Goal: Navigation & Orientation: Find specific page/section

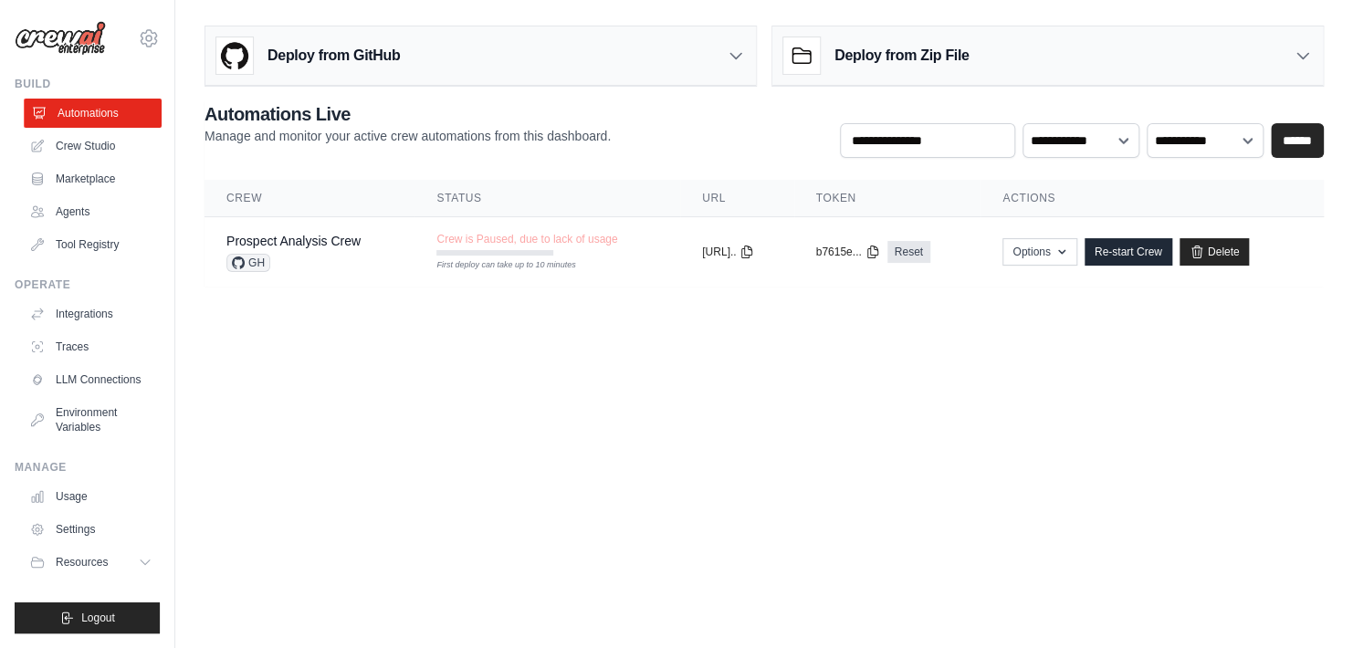
click at [89, 107] on link "Automations" at bounding box center [93, 113] width 138 height 29
click at [90, 170] on link "Marketplace" at bounding box center [93, 178] width 138 height 29
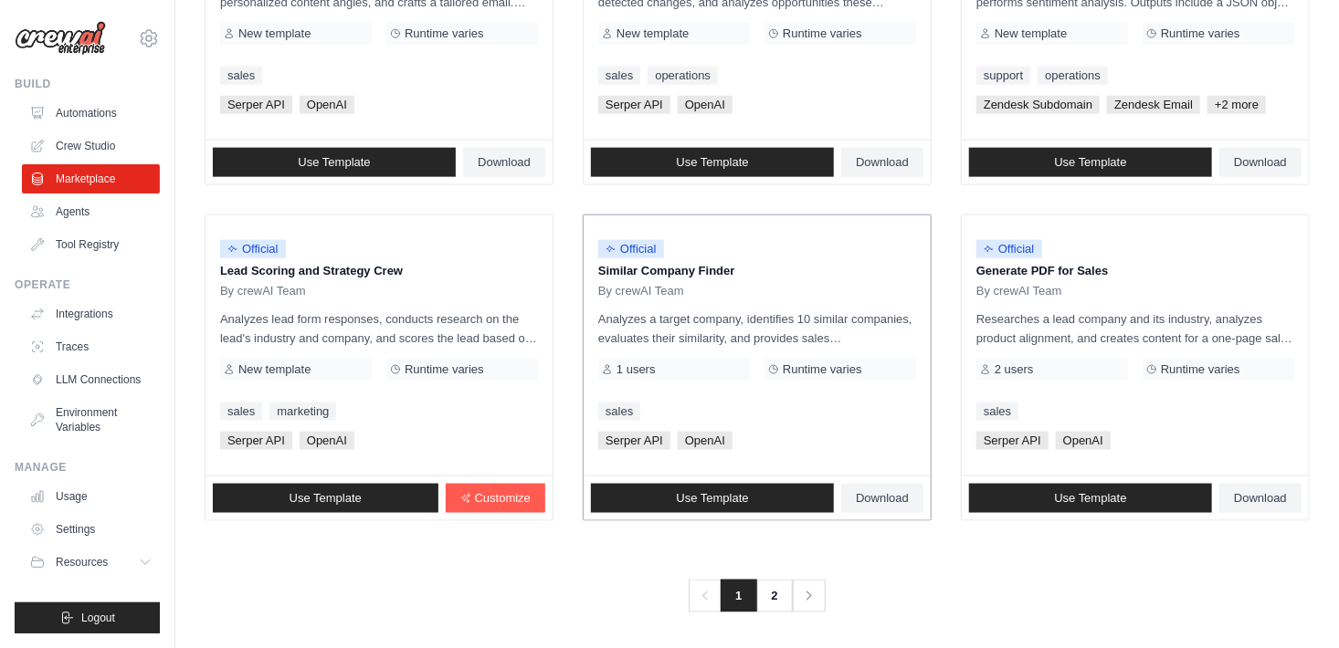
scroll to position [1041, 0]
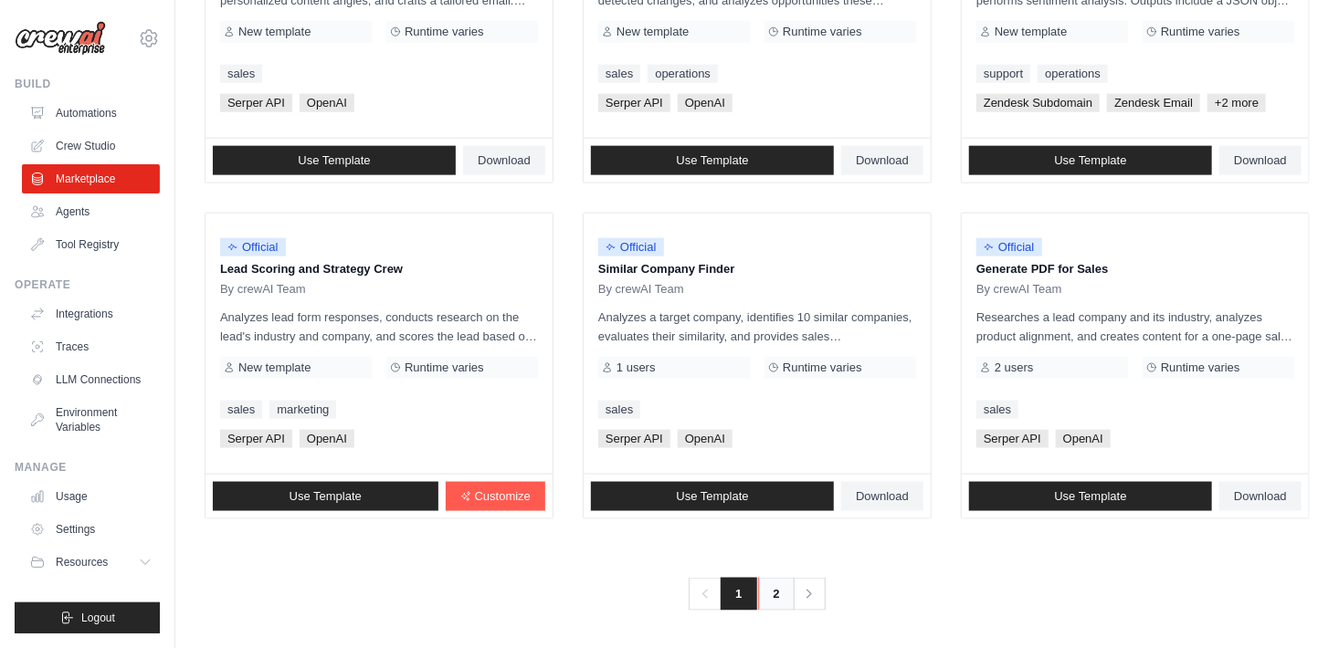
click at [771, 594] on link "2" at bounding box center [776, 594] width 37 height 33
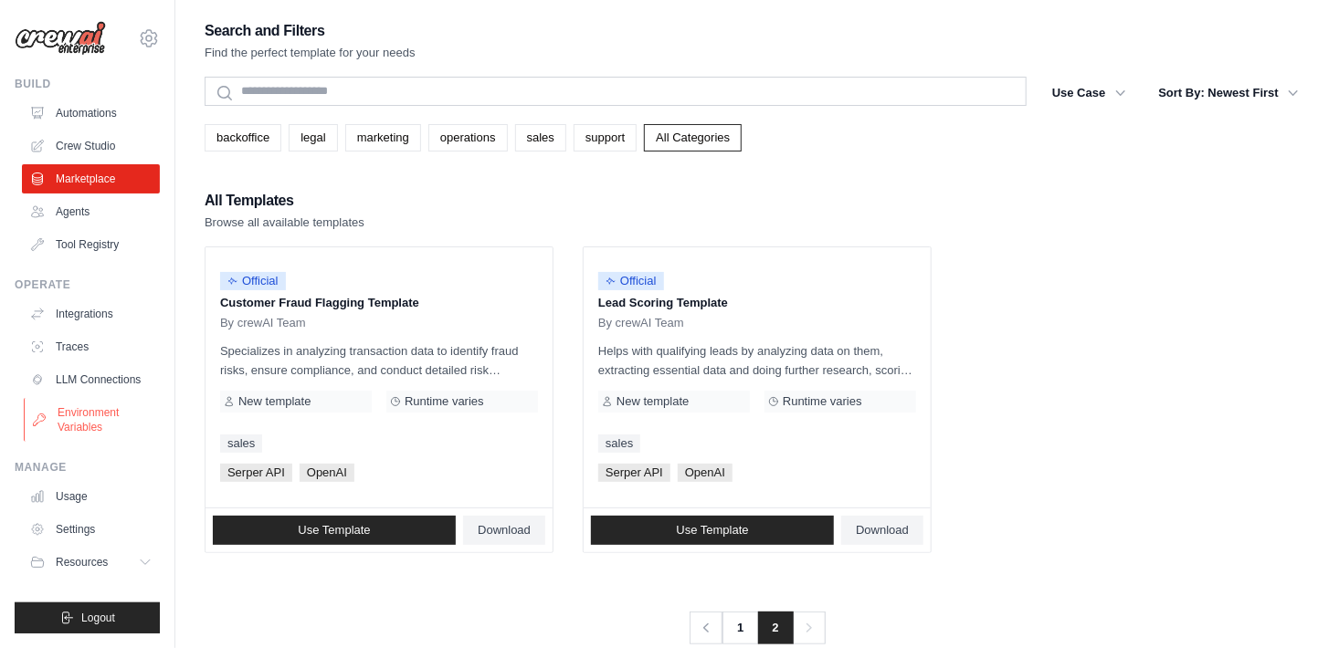
scroll to position [37, 0]
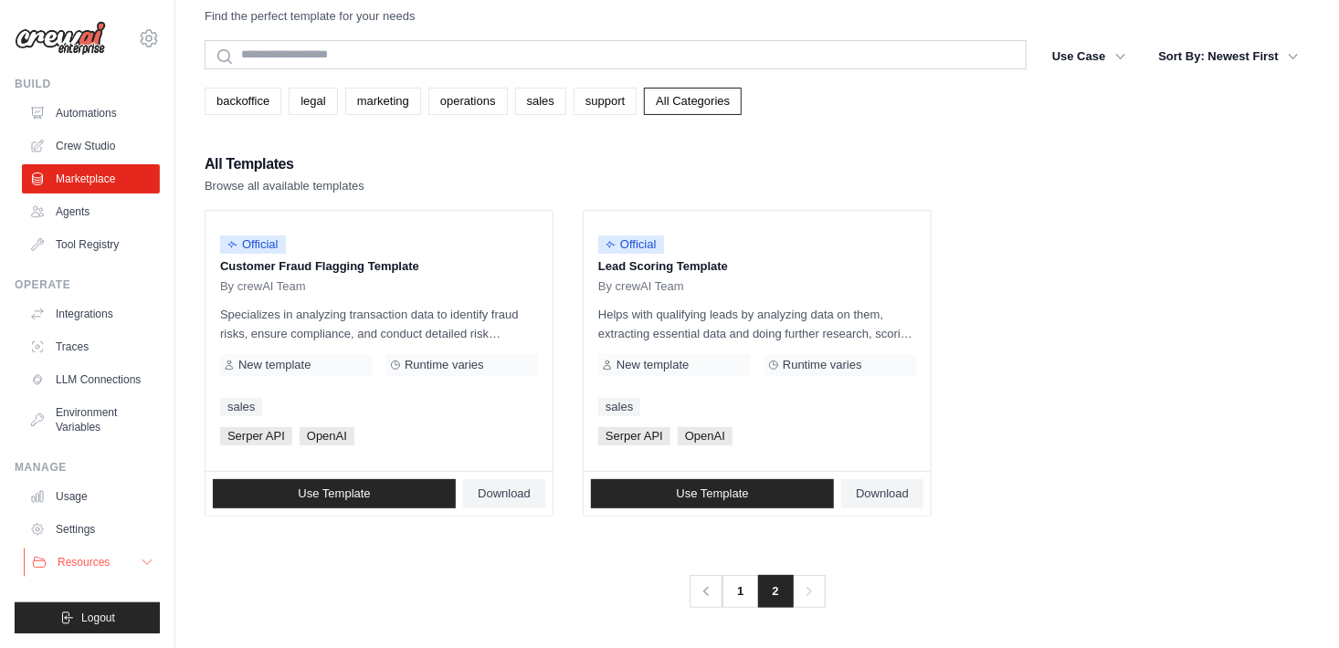
click at [144, 563] on icon at bounding box center [146, 563] width 9 height 5
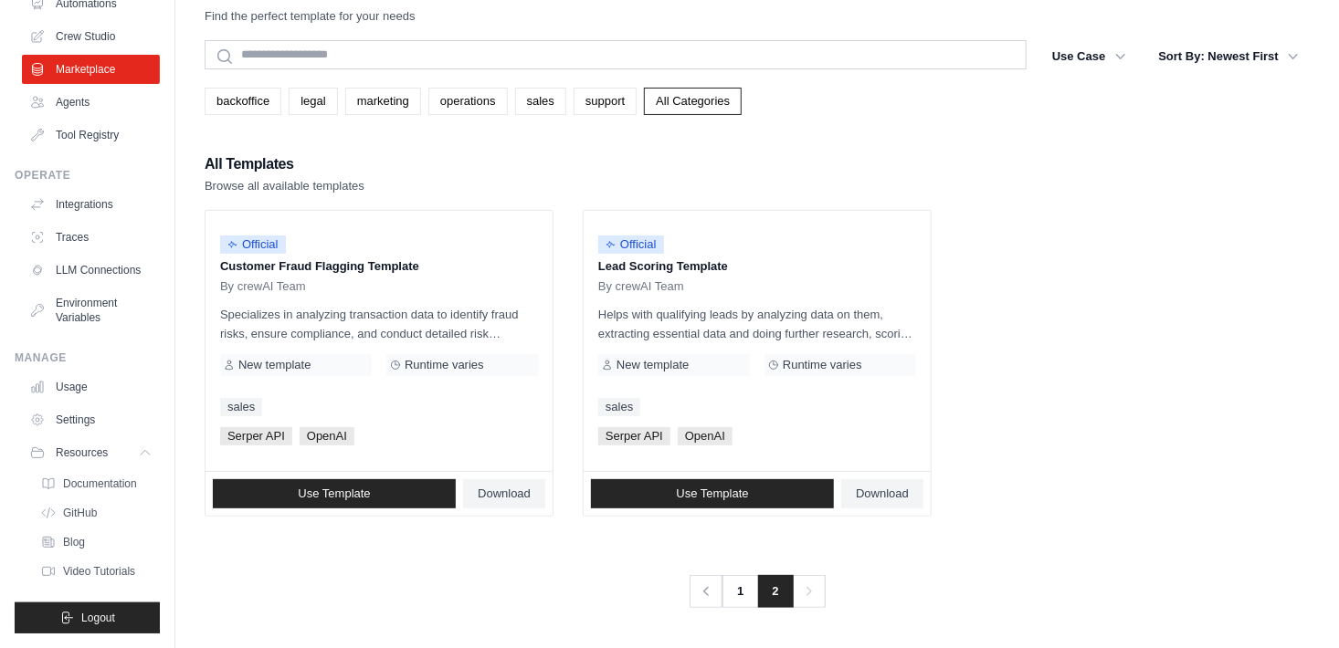
scroll to position [123, 0]
click at [88, 567] on span "Video Tutorials" at bounding box center [101, 571] width 72 height 15
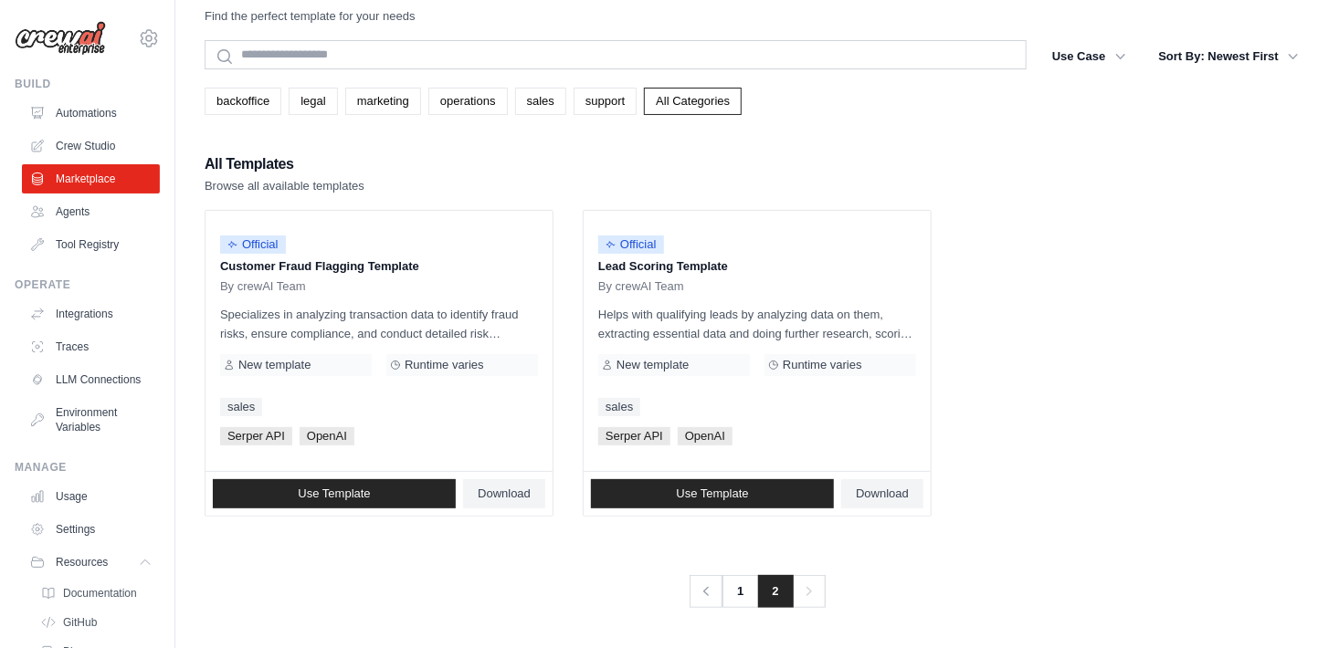
scroll to position [0, 0]
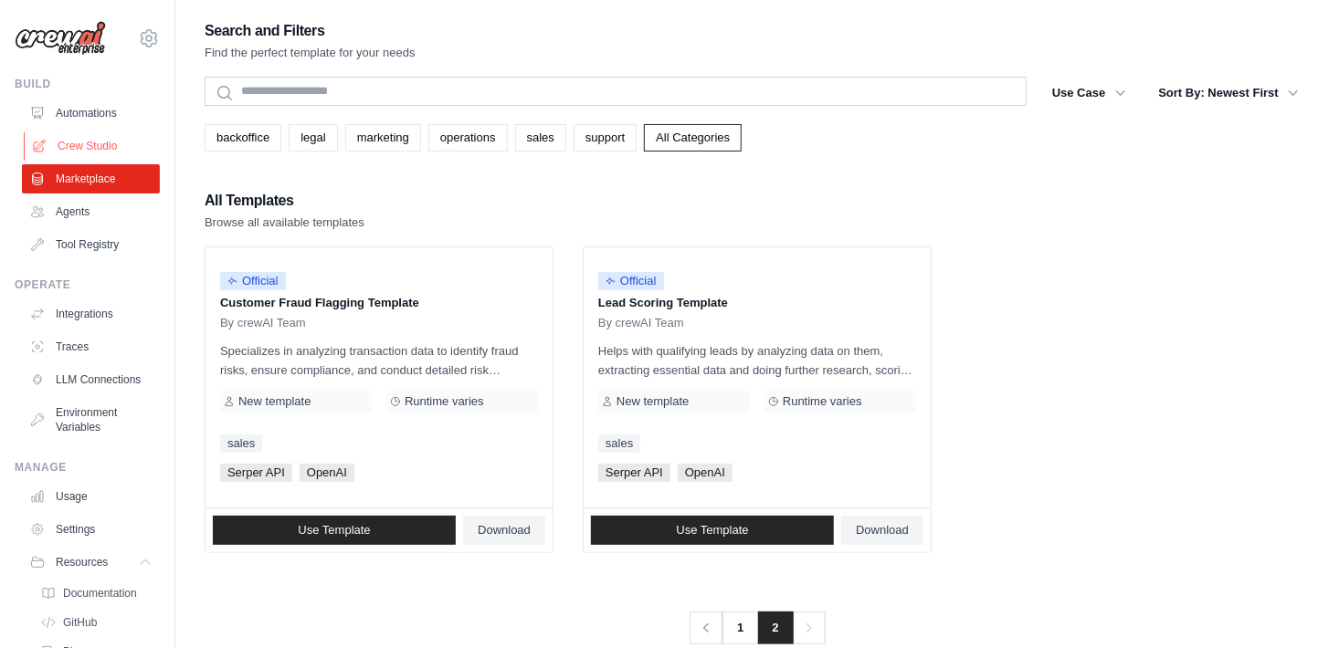
click at [104, 140] on link "Crew Studio" at bounding box center [93, 145] width 138 height 29
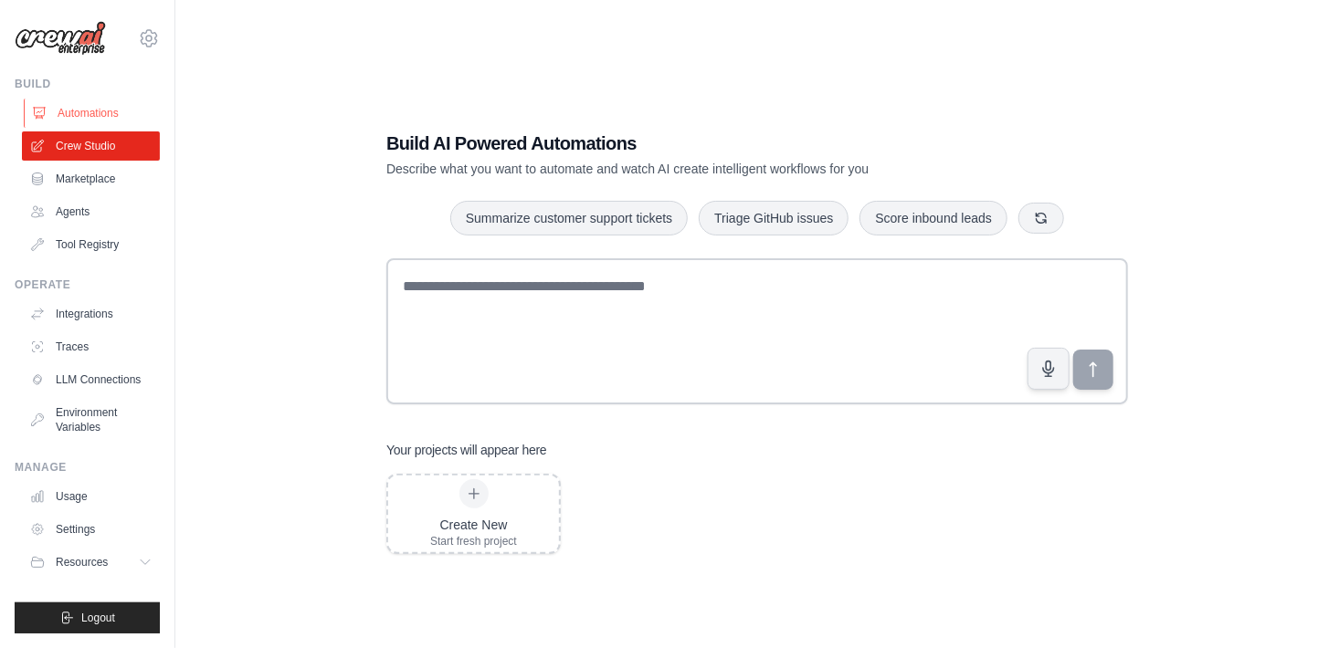
click at [87, 109] on link "Automations" at bounding box center [93, 113] width 138 height 29
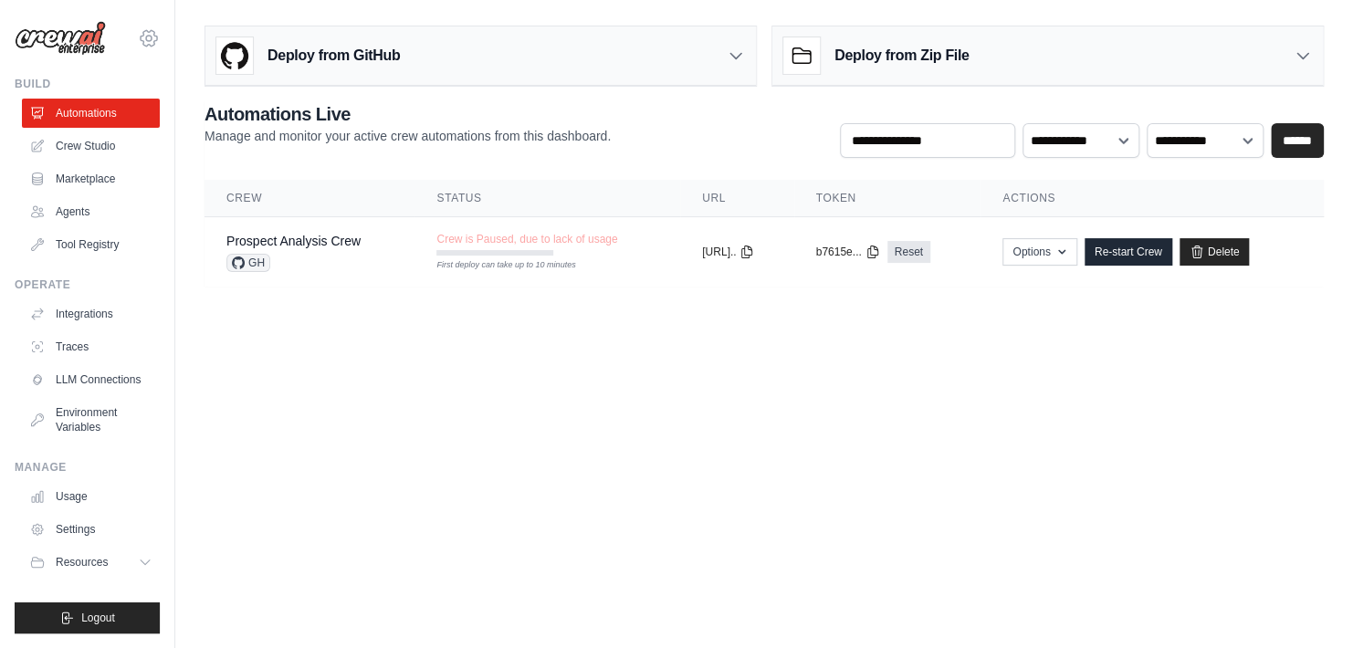
click at [147, 40] on icon at bounding box center [148, 38] width 5 height 5
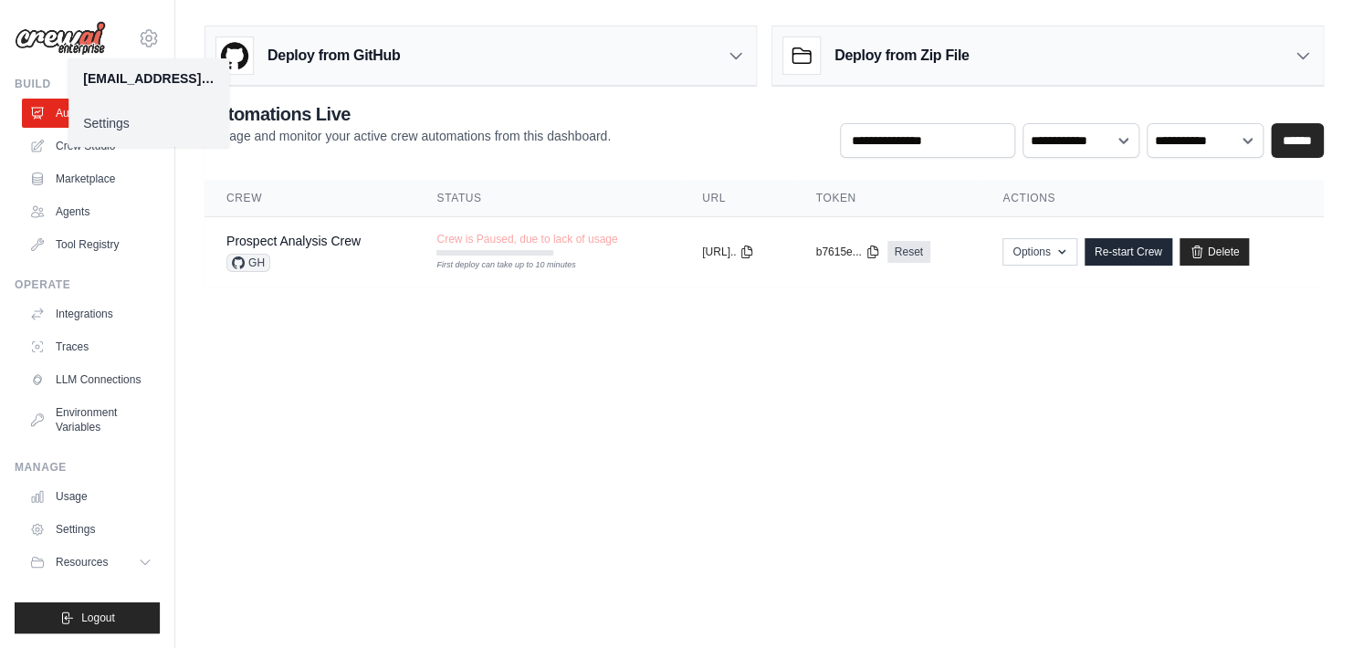
click at [236, 357] on body "erol@strattek.com Settings Build Automations Crew Studio" at bounding box center [676, 324] width 1353 height 648
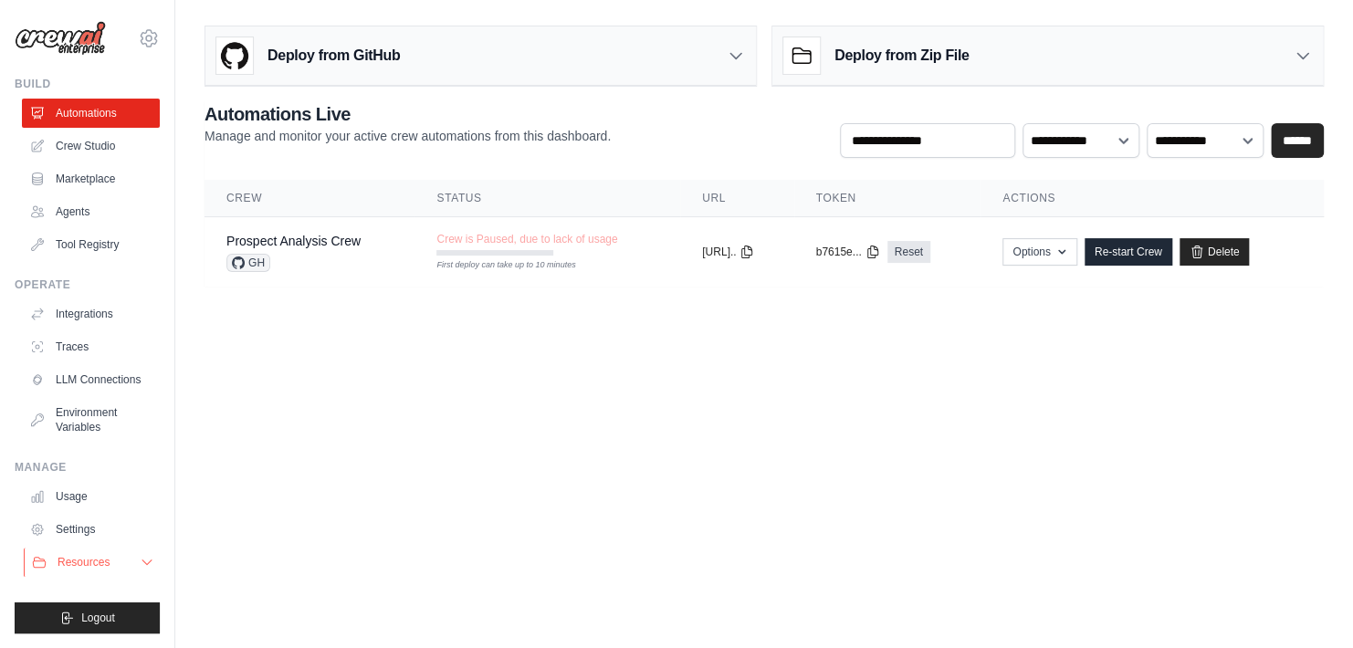
click at [147, 562] on icon at bounding box center [147, 562] width 15 height 15
click at [146, 37] on icon at bounding box center [148, 38] width 5 height 5
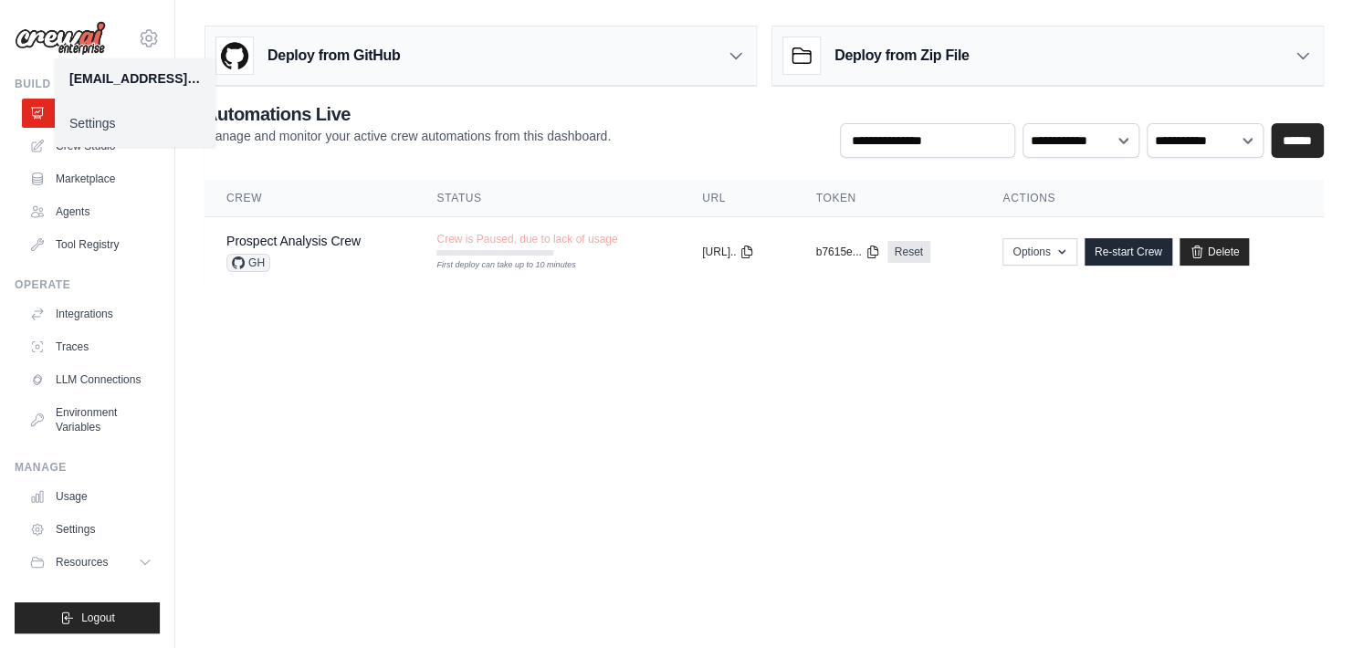
click at [85, 115] on link "Settings" at bounding box center [135, 123] width 161 height 33
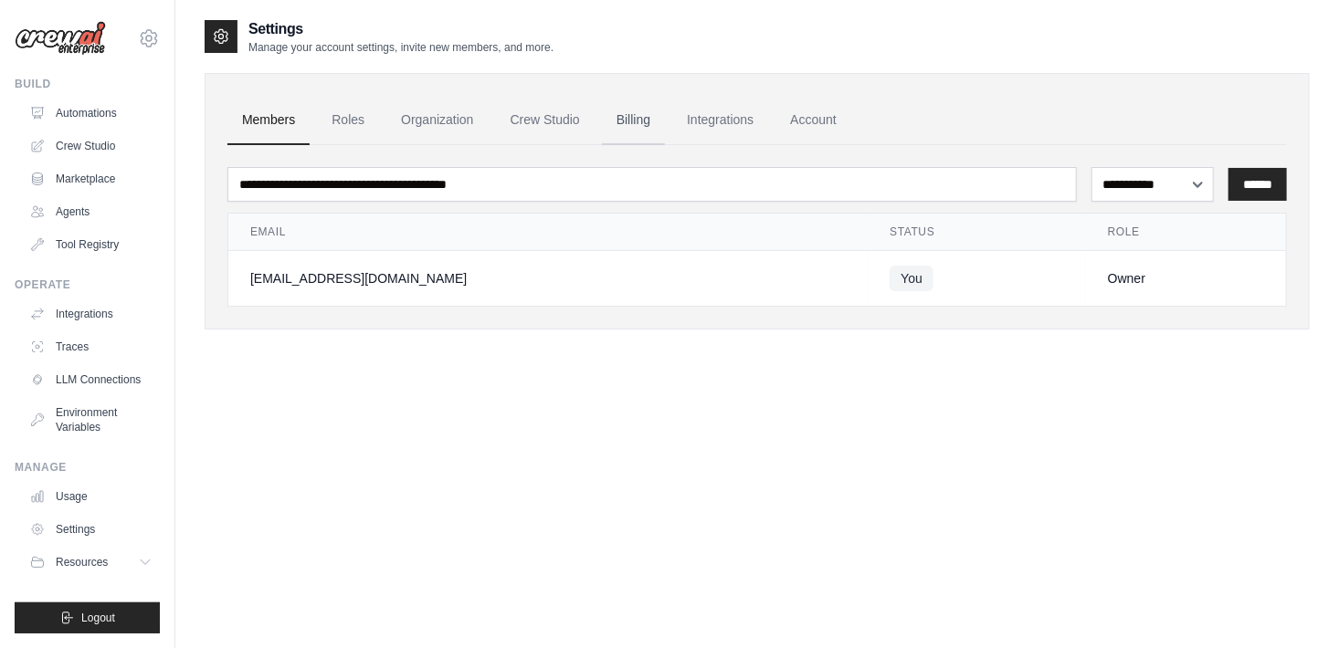
click at [634, 119] on link "Billing" at bounding box center [633, 120] width 63 height 49
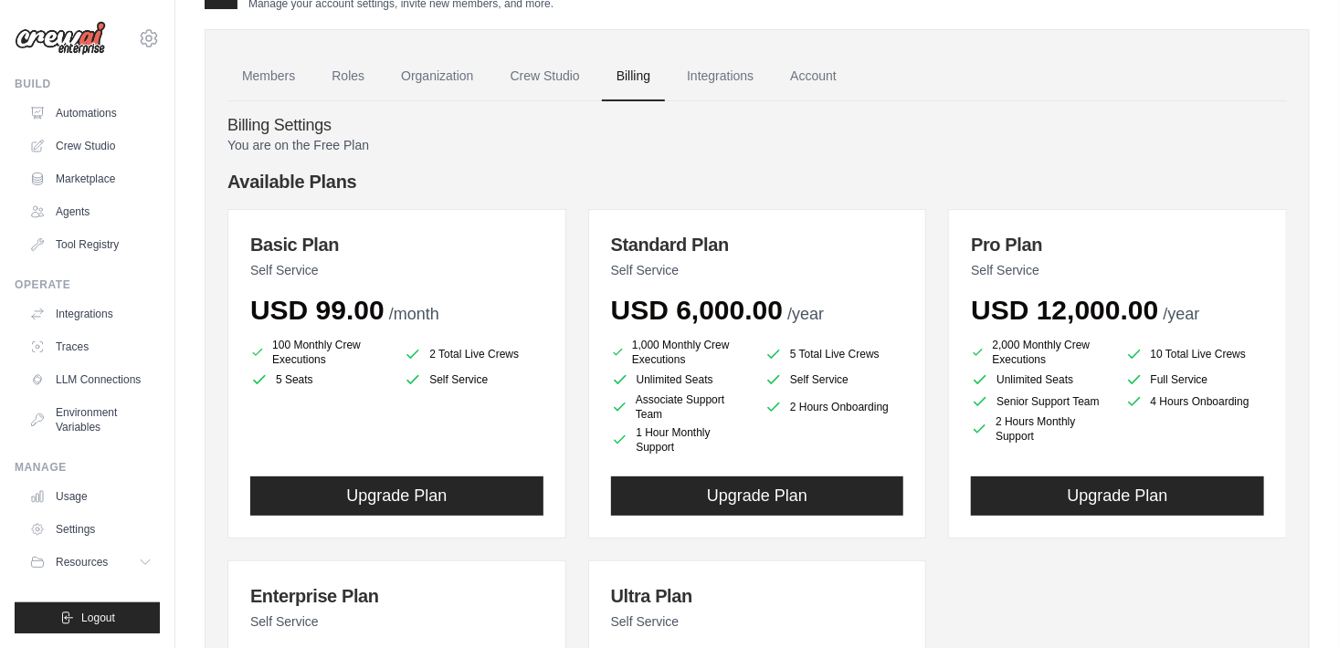
scroll to position [16, 0]
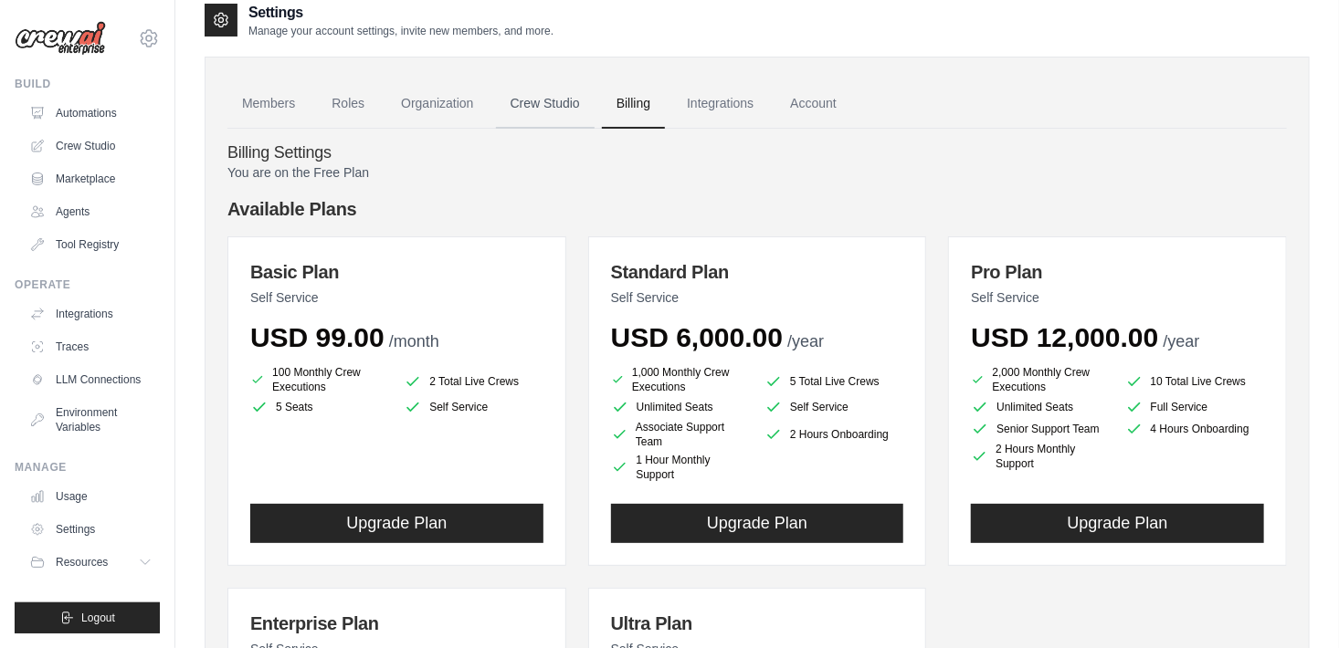
click at [555, 100] on link "Crew Studio" at bounding box center [545, 103] width 99 height 49
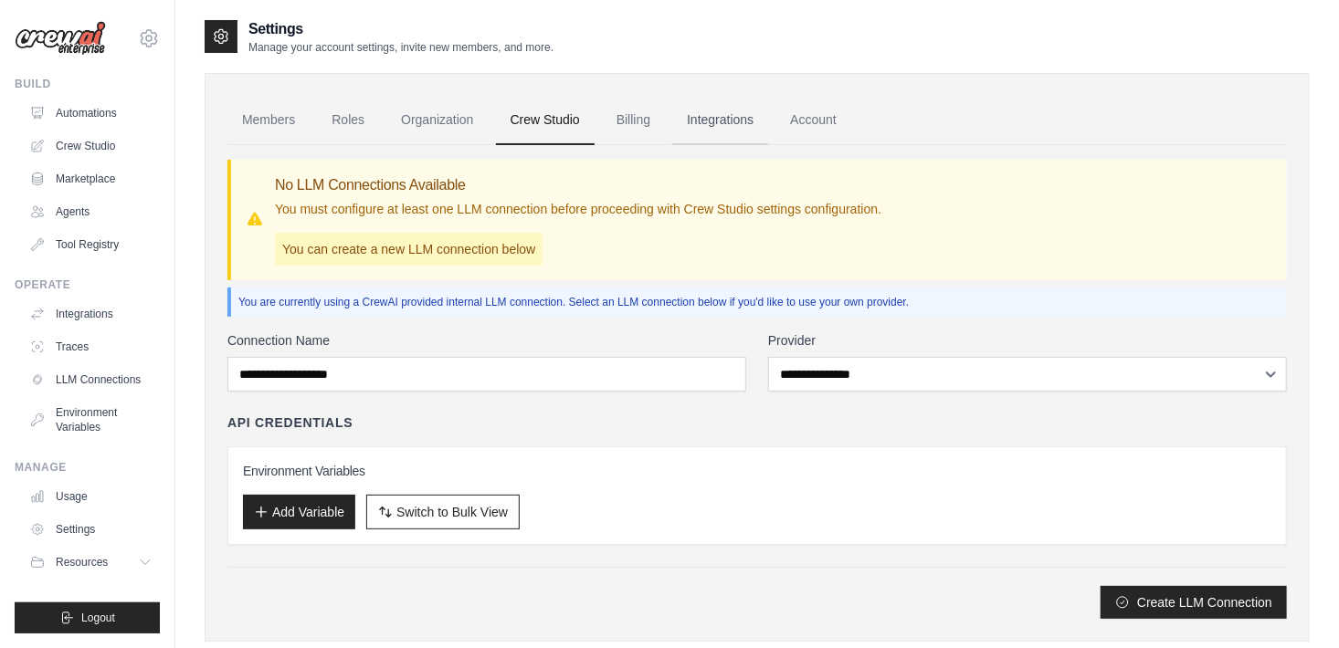
click at [715, 121] on link "Integrations" at bounding box center [720, 120] width 96 height 49
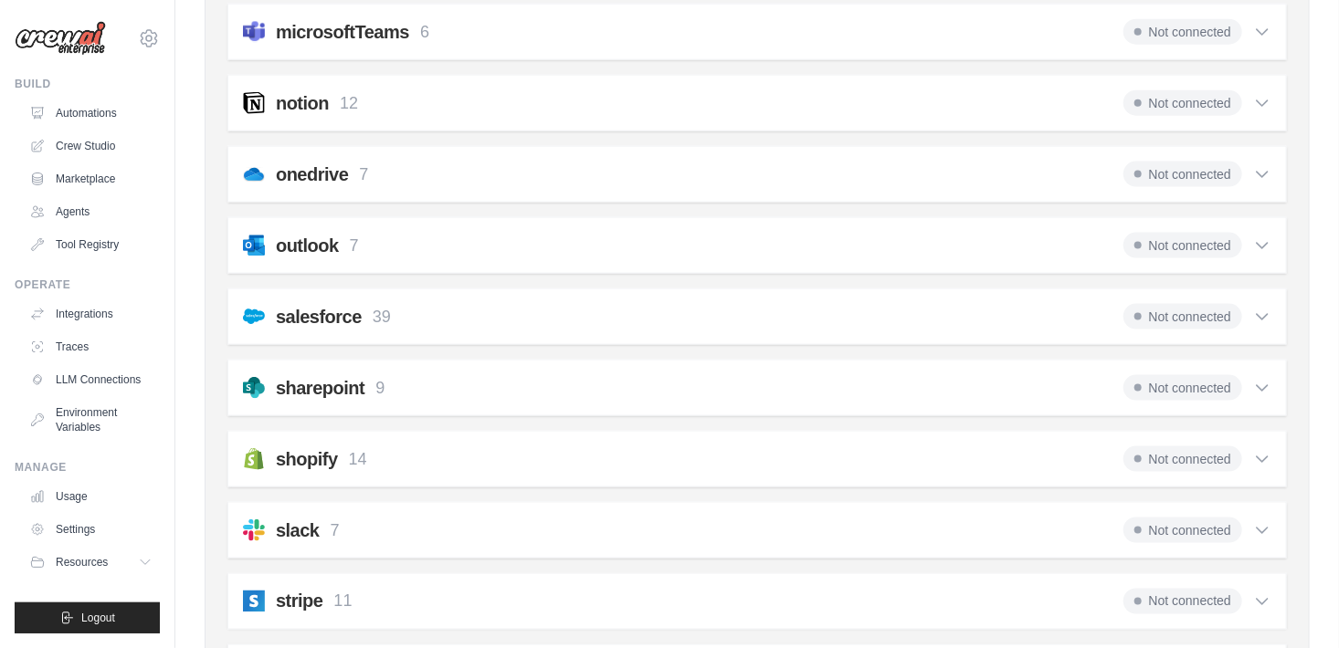
scroll to position [1096, 0]
click at [379, 375] on p "9" at bounding box center [379, 387] width 9 height 25
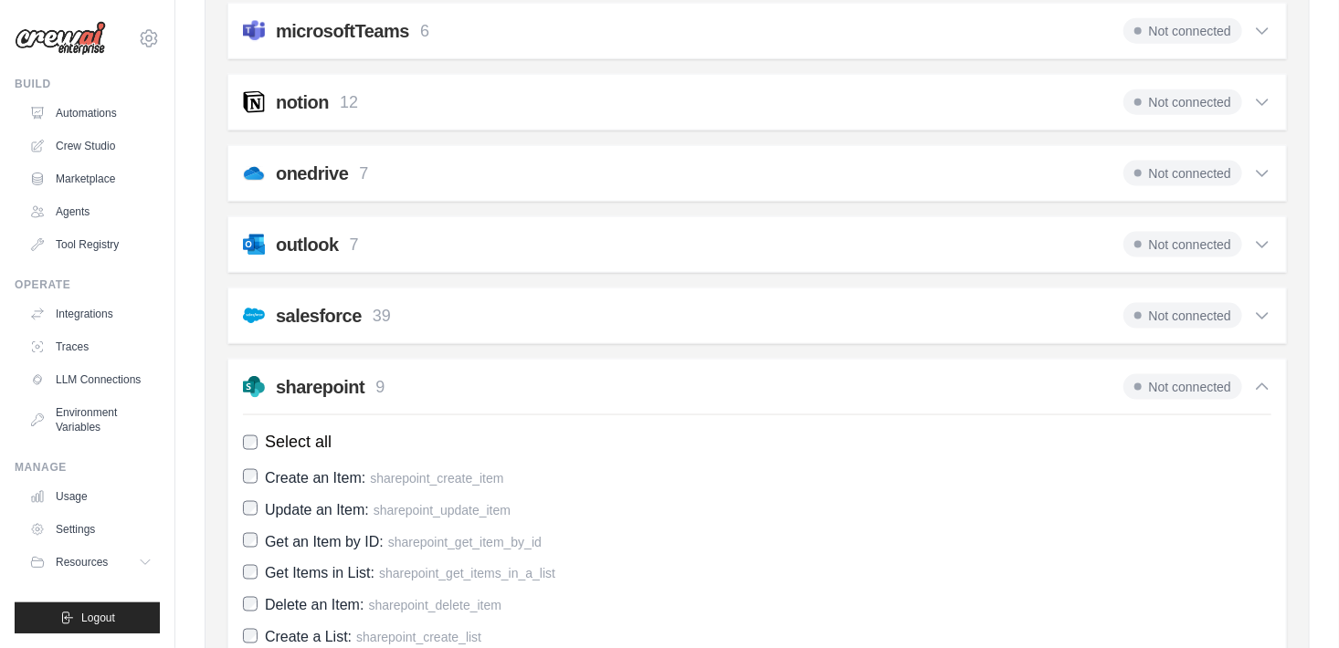
click at [352, 233] on p "7" at bounding box center [354, 245] width 9 height 25
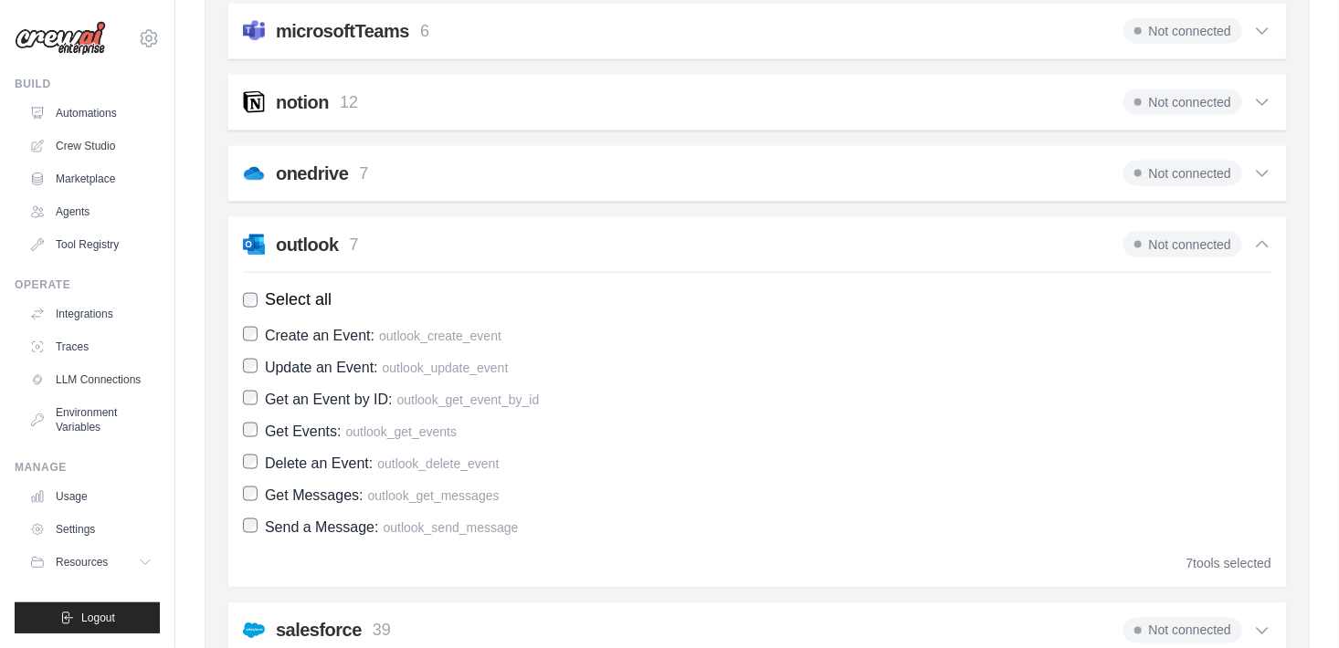
click at [359, 166] on p "7" at bounding box center [363, 174] width 9 height 25
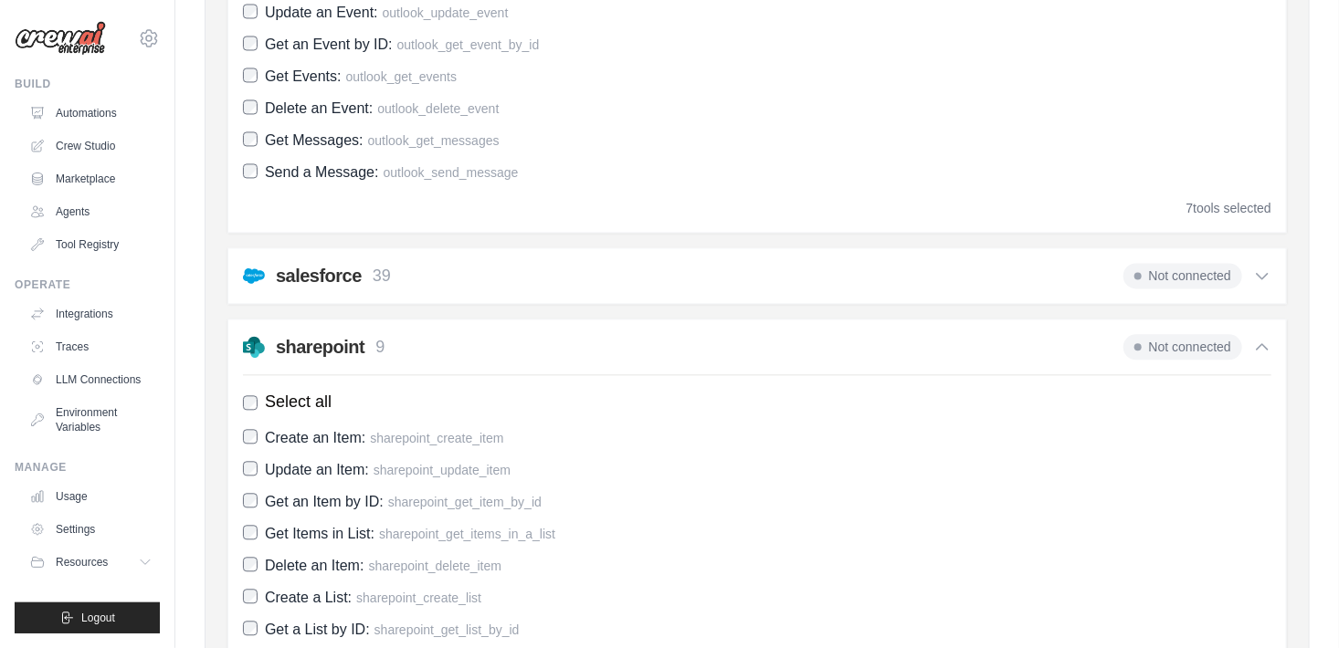
scroll to position [1918, 0]
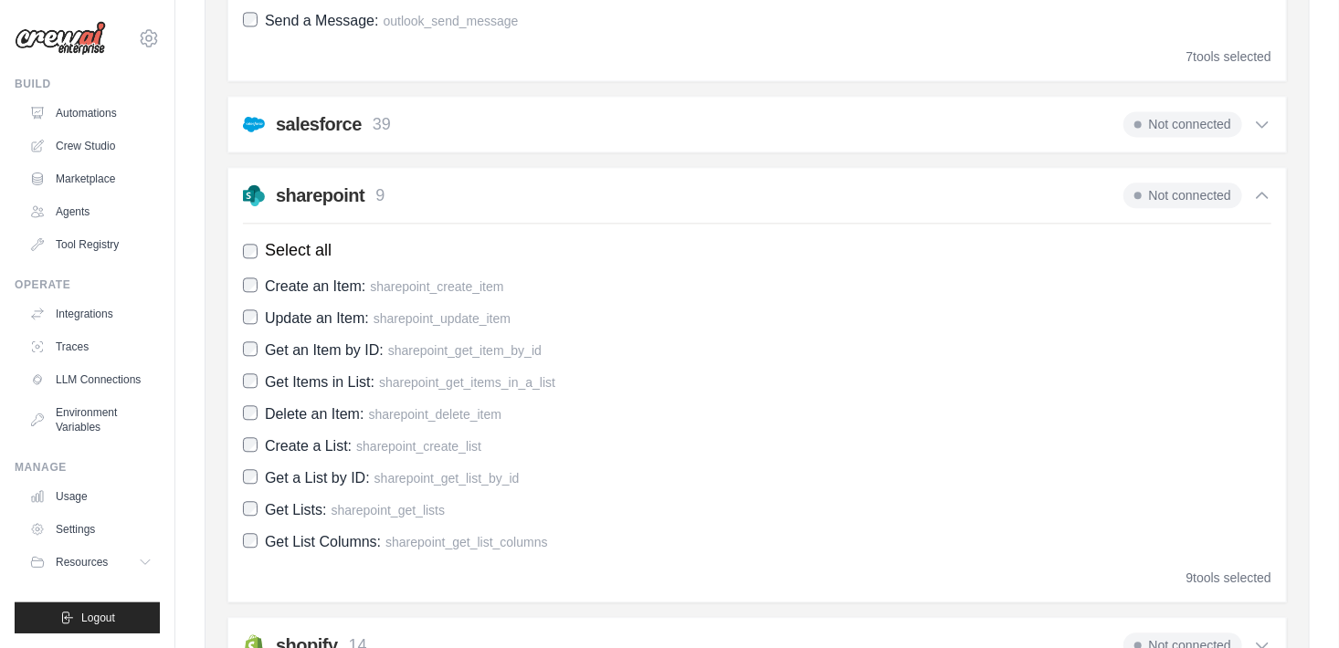
click at [354, 188] on h2 "sharepoint" at bounding box center [320, 196] width 89 height 26
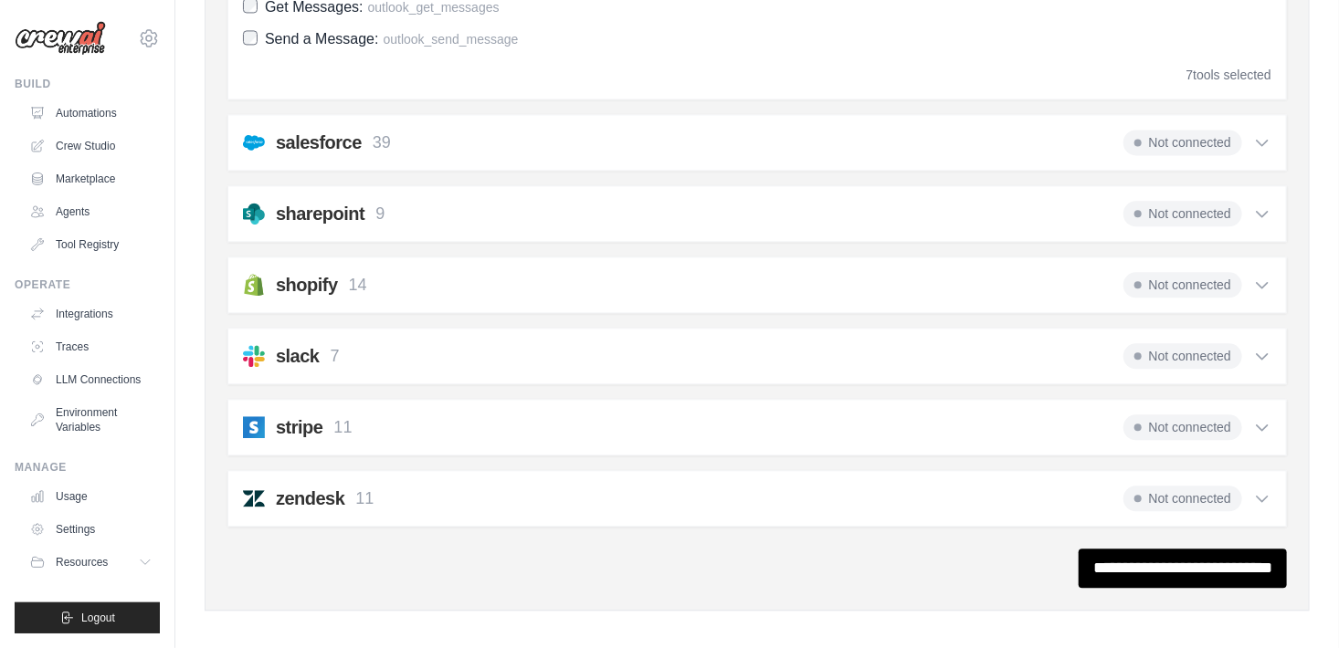
click at [381, 134] on p "39" at bounding box center [382, 143] width 18 height 25
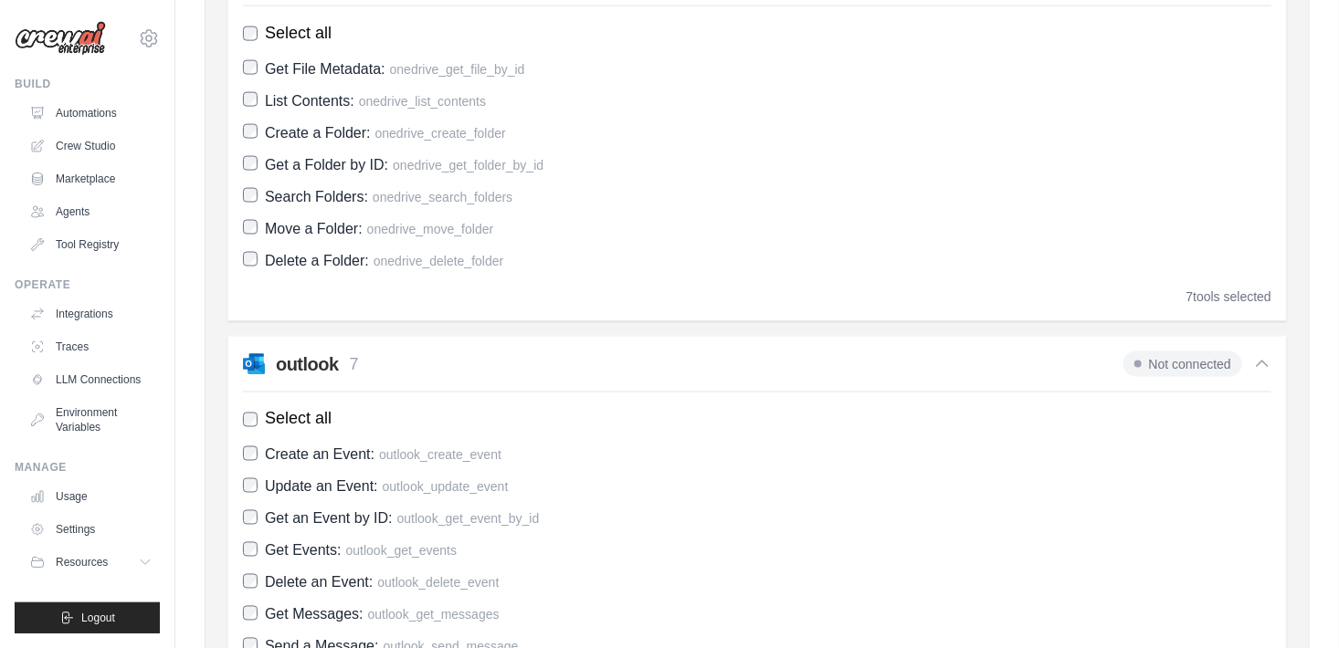
scroll to position [1275, 0]
